Goal: Find specific page/section: Find specific page/section

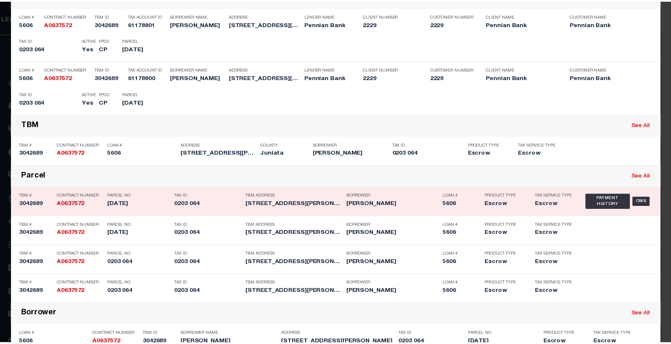
scroll to position [94, 0]
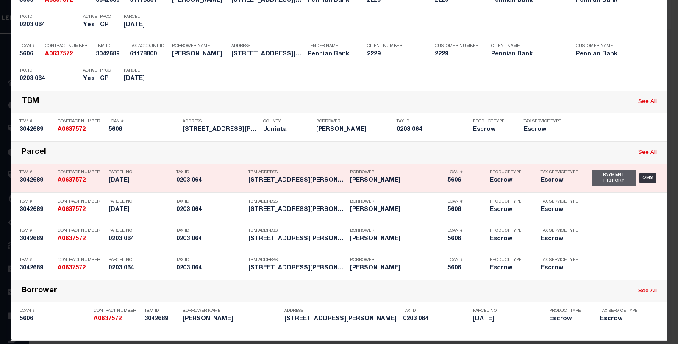
click at [611, 182] on div "Payment History" at bounding box center [614, 177] width 45 height 15
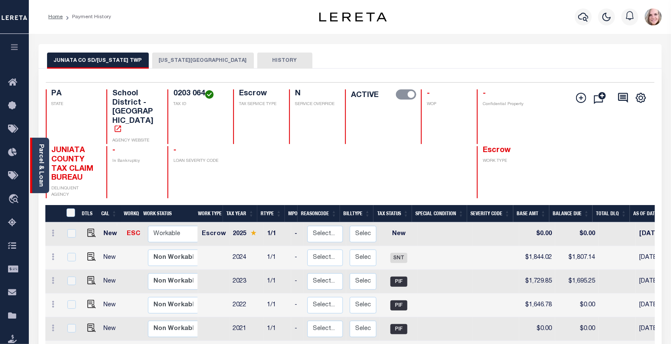
click at [44, 164] on link "Parcel & Loan" at bounding box center [41, 165] width 6 height 43
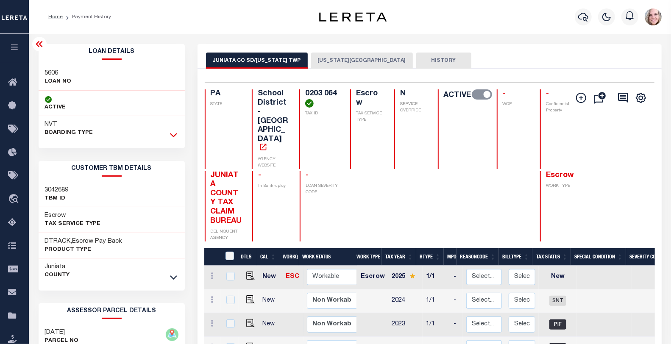
click at [171, 137] on icon at bounding box center [173, 135] width 7 height 9
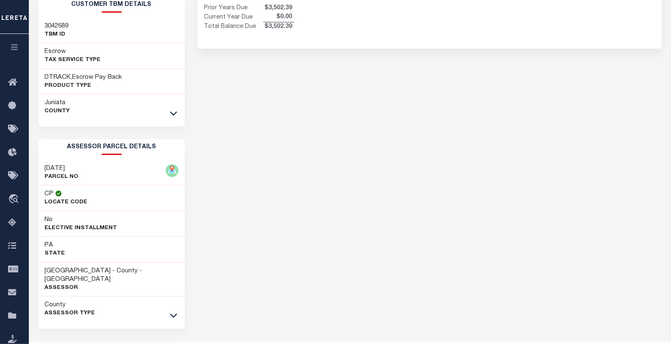
scroll to position [436, 0]
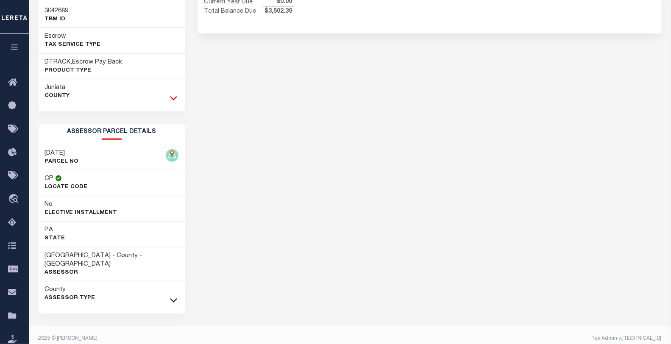
click at [175, 98] on icon at bounding box center [173, 98] width 7 height 9
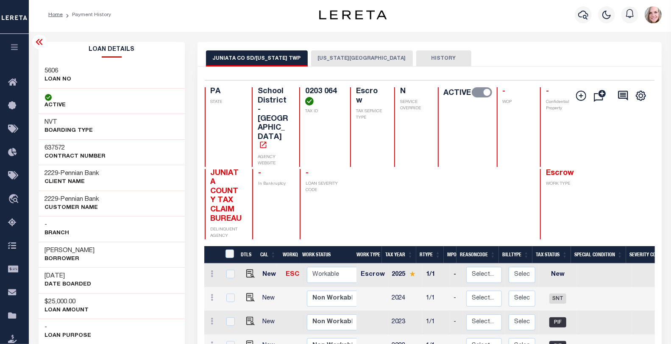
scroll to position [0, 0]
